Goal: Navigation & Orientation: Go to known website

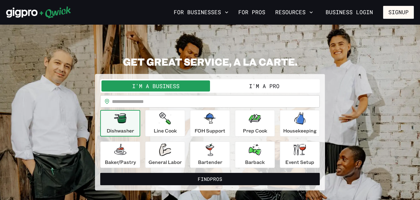
click at [296, 82] on button "I'm a Pro" at bounding box center [264, 85] width 109 height 11
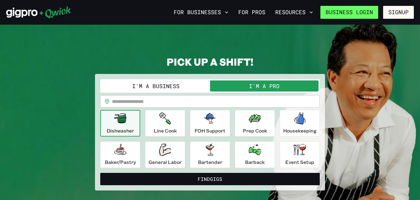
click at [357, 13] on link "Business Login" at bounding box center [349, 12] width 58 height 13
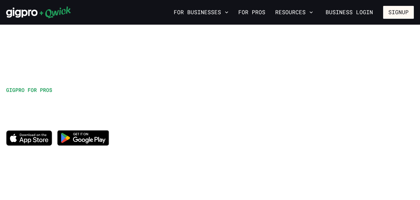
click at [96, 137] on img at bounding box center [84, 137] width 60 height 23
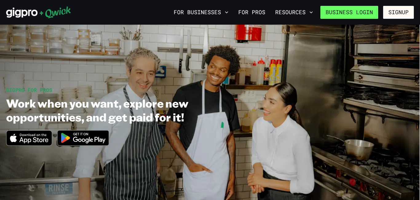
click at [357, 14] on link "Business Login" at bounding box center [349, 12] width 58 height 13
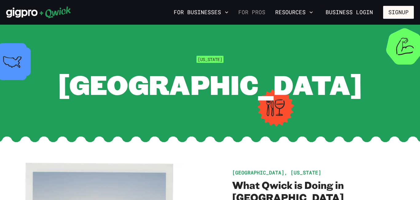
click at [260, 10] on link "For Pros" at bounding box center [252, 12] width 32 height 10
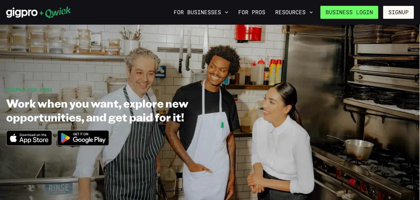
click at [348, 12] on link "Business Login" at bounding box center [349, 12] width 58 height 13
